Goal: Information Seeking & Learning: Learn about a topic

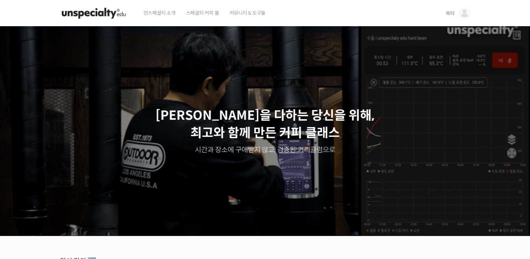
click at [449, 14] on span "목타" at bounding box center [450, 13] width 9 height 6
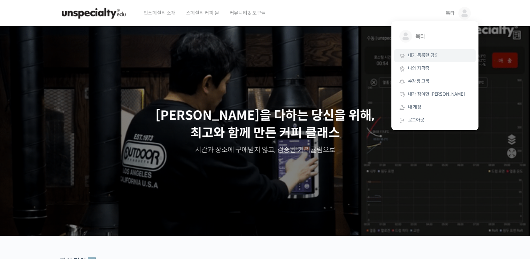
click at [432, 53] on span "내가 등록한 강의" at bounding box center [423, 55] width 31 height 6
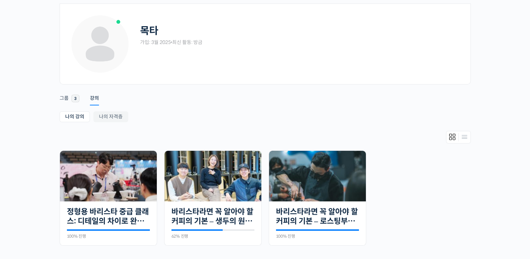
scroll to position [105, 0]
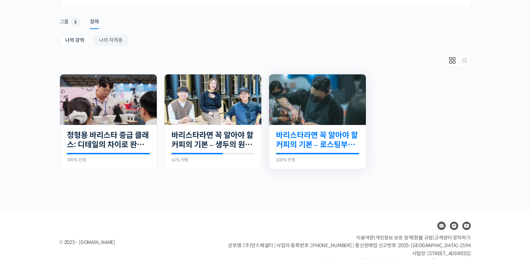
click at [322, 130] on link "바리스타라면 꼭 알아야 할 커피의 기본 – 로스팅부터 에스프레소까지" at bounding box center [317, 139] width 83 height 19
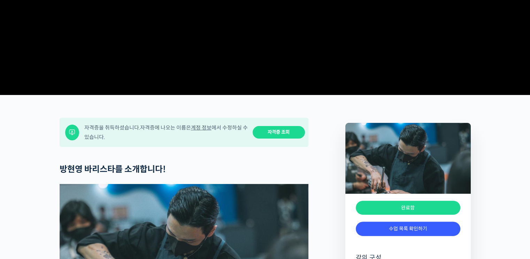
scroll to position [209, 0]
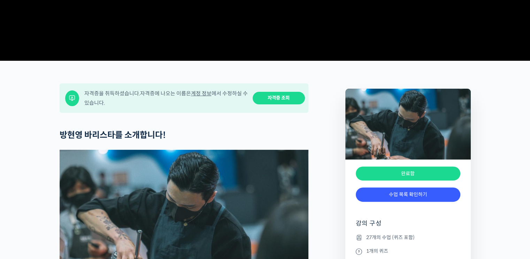
click at [400, 202] on link "수업 목록 확인하기" at bounding box center [408, 194] width 105 height 14
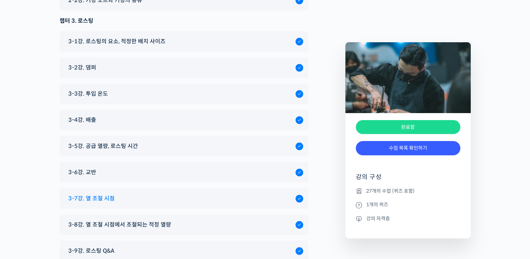
scroll to position [3182, 0]
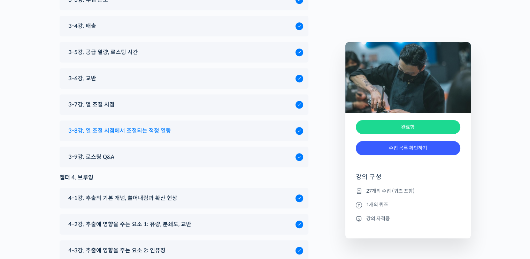
click at [139, 126] on span "3-8강. 열 조절 시점에서 조절되는 적정 열량" at bounding box center [119, 130] width 103 height 9
